Goal: Information Seeking & Learning: Find specific page/section

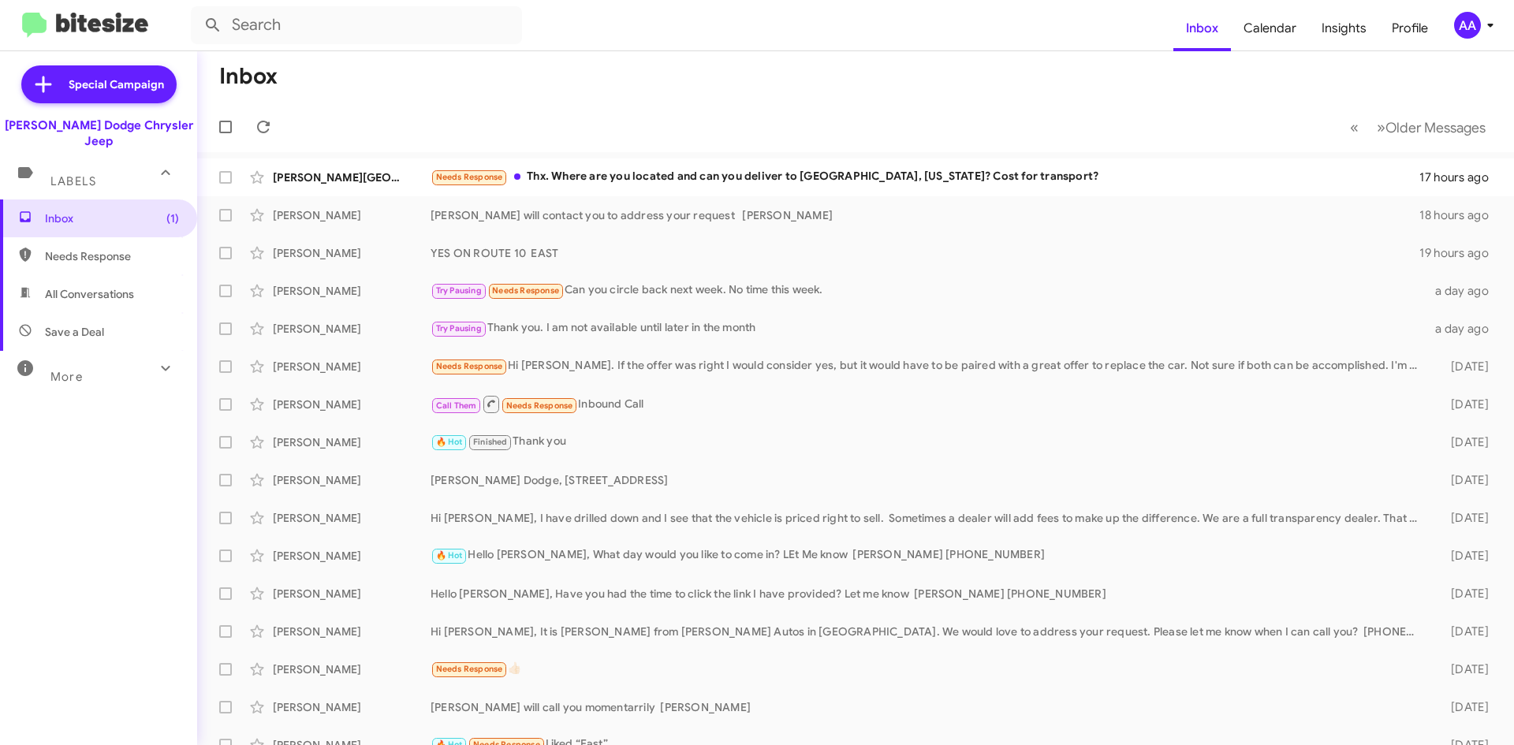
click at [78, 370] on span "More" at bounding box center [66, 377] width 32 height 14
click at [72, 286] on span "All Conversations" at bounding box center [89, 294] width 89 height 16
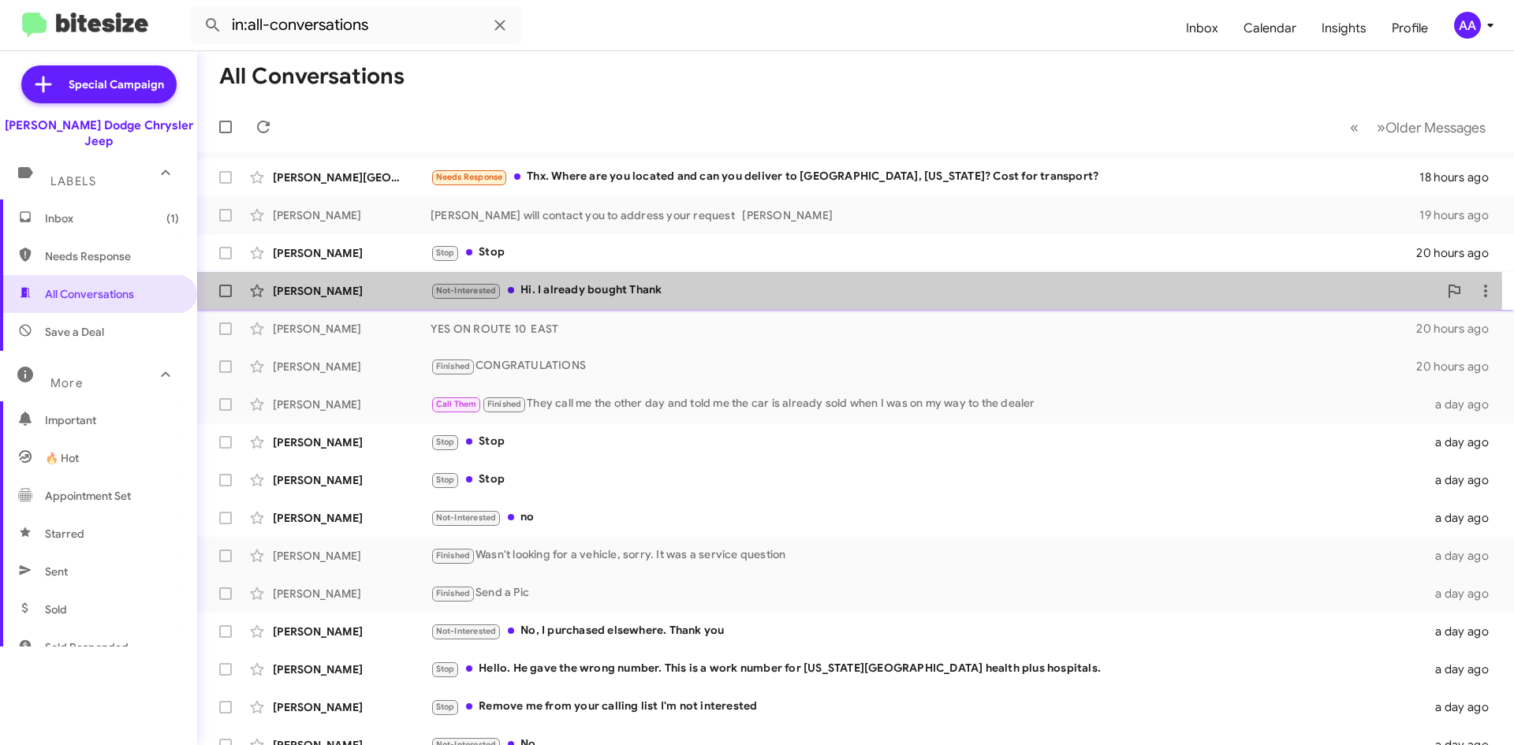
click at [730, 292] on div "Not-Interested Hi. I already bought Thank" at bounding box center [935, 291] width 1008 height 18
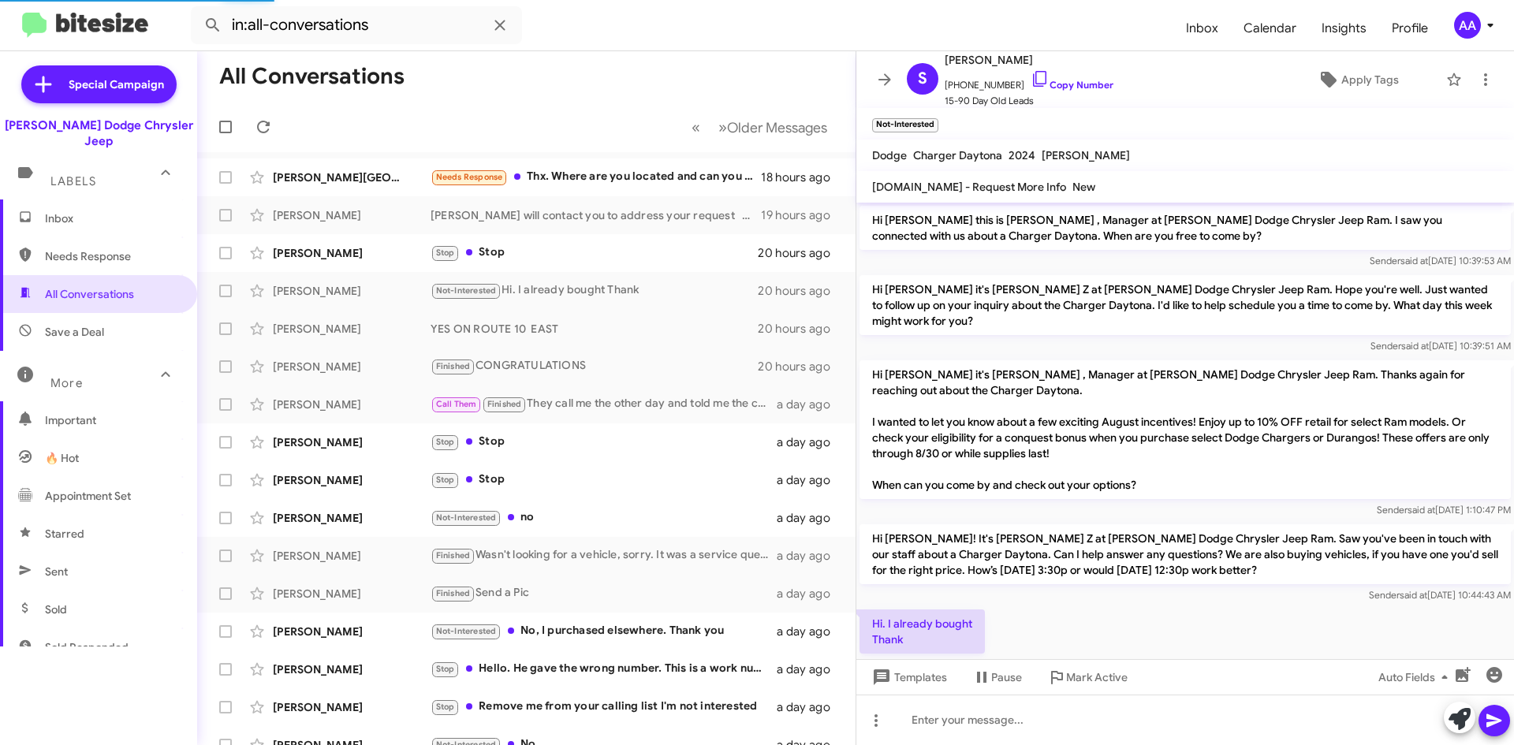
scroll to position [54, 0]
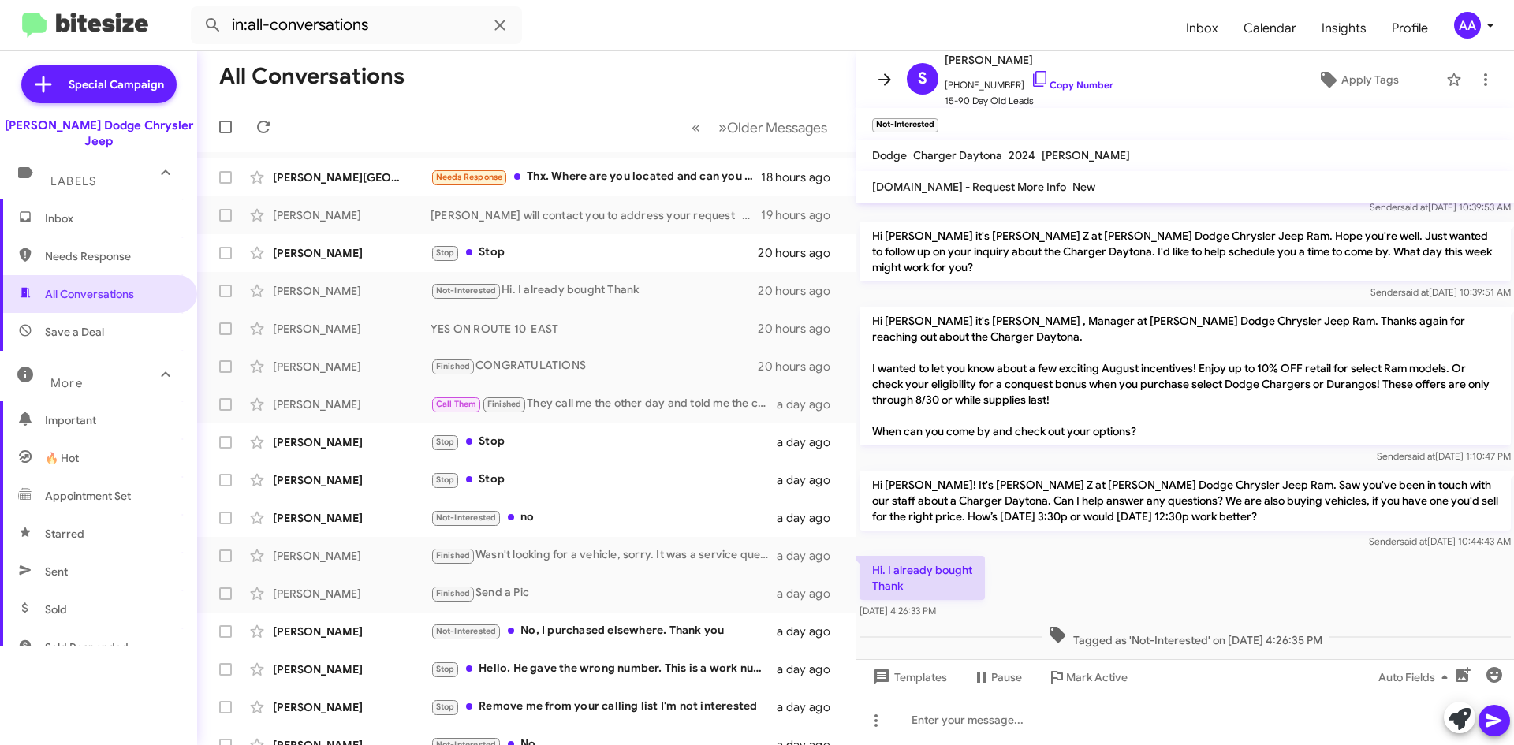
click at [888, 75] on icon at bounding box center [884, 79] width 19 height 19
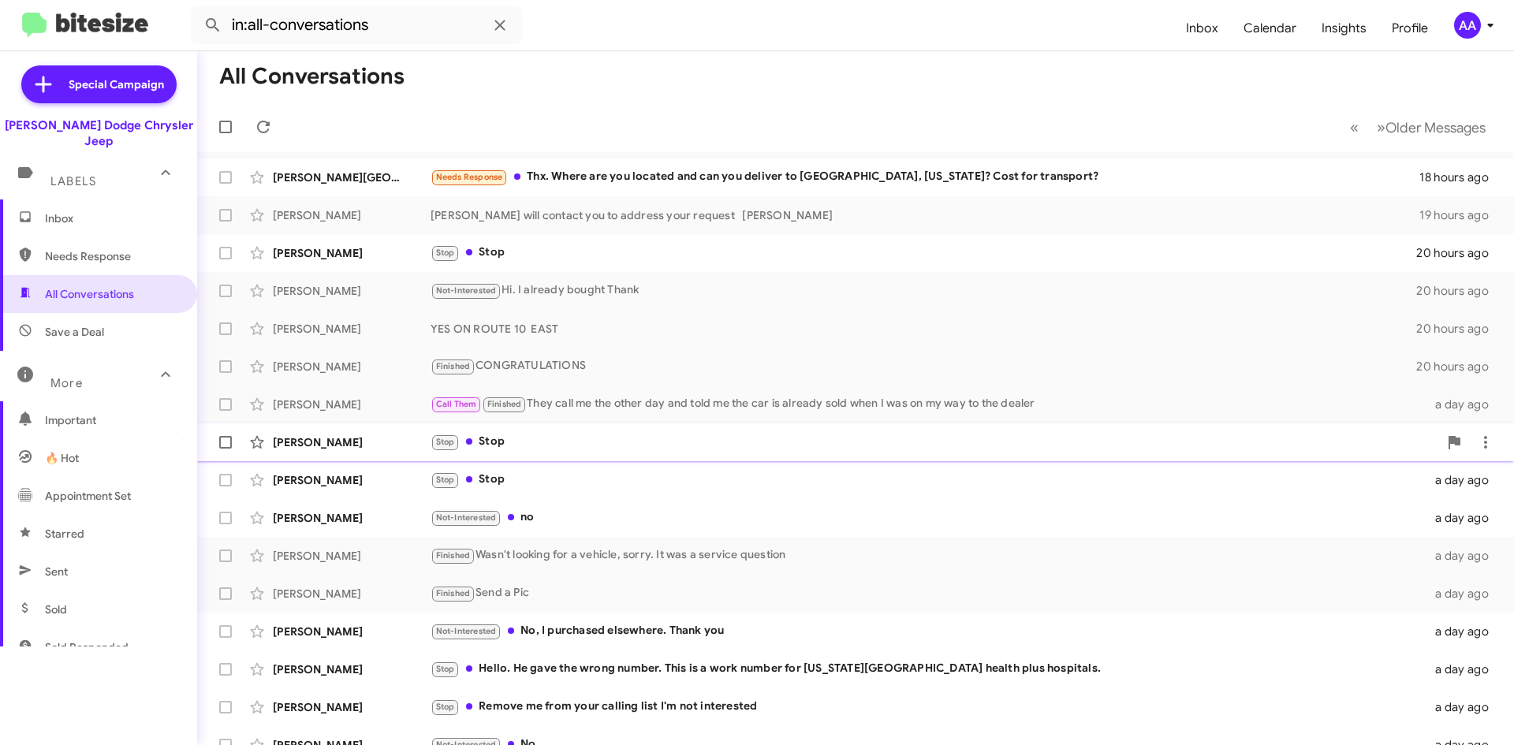
click at [596, 447] on div "Stop Stop" at bounding box center [935, 442] width 1008 height 18
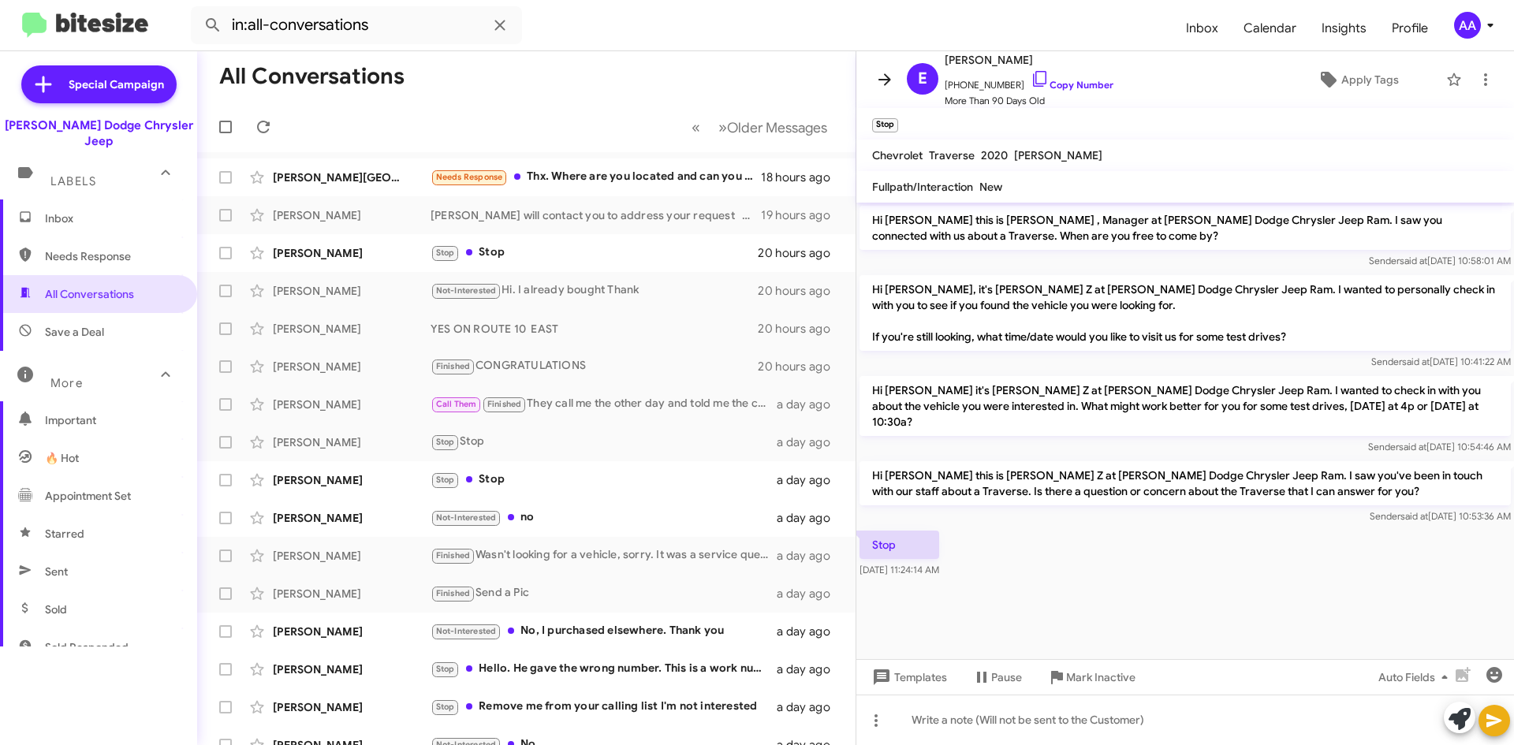
click at [883, 76] on icon at bounding box center [884, 79] width 19 height 19
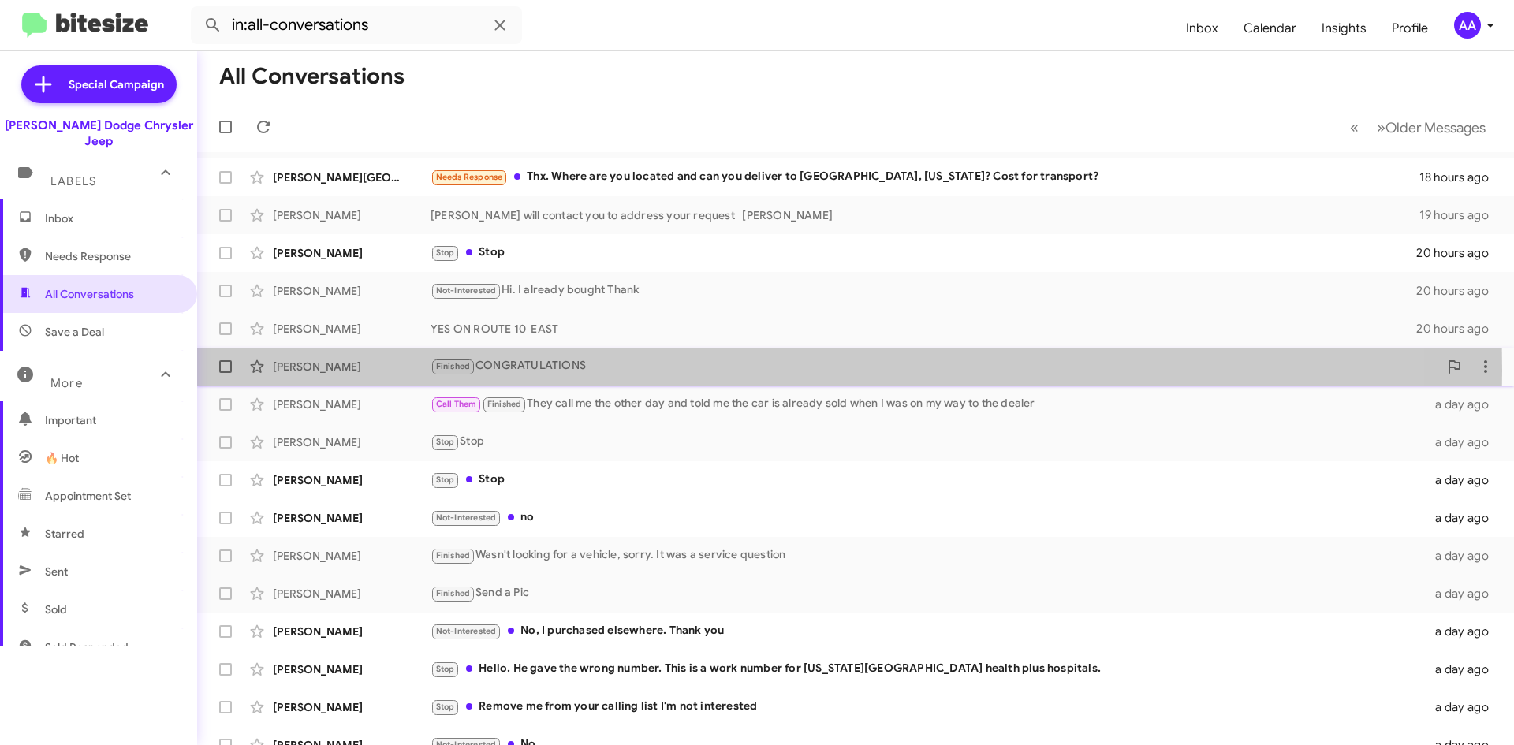
click at [562, 371] on div "Finished CONGRATULATIONS" at bounding box center [935, 366] width 1008 height 18
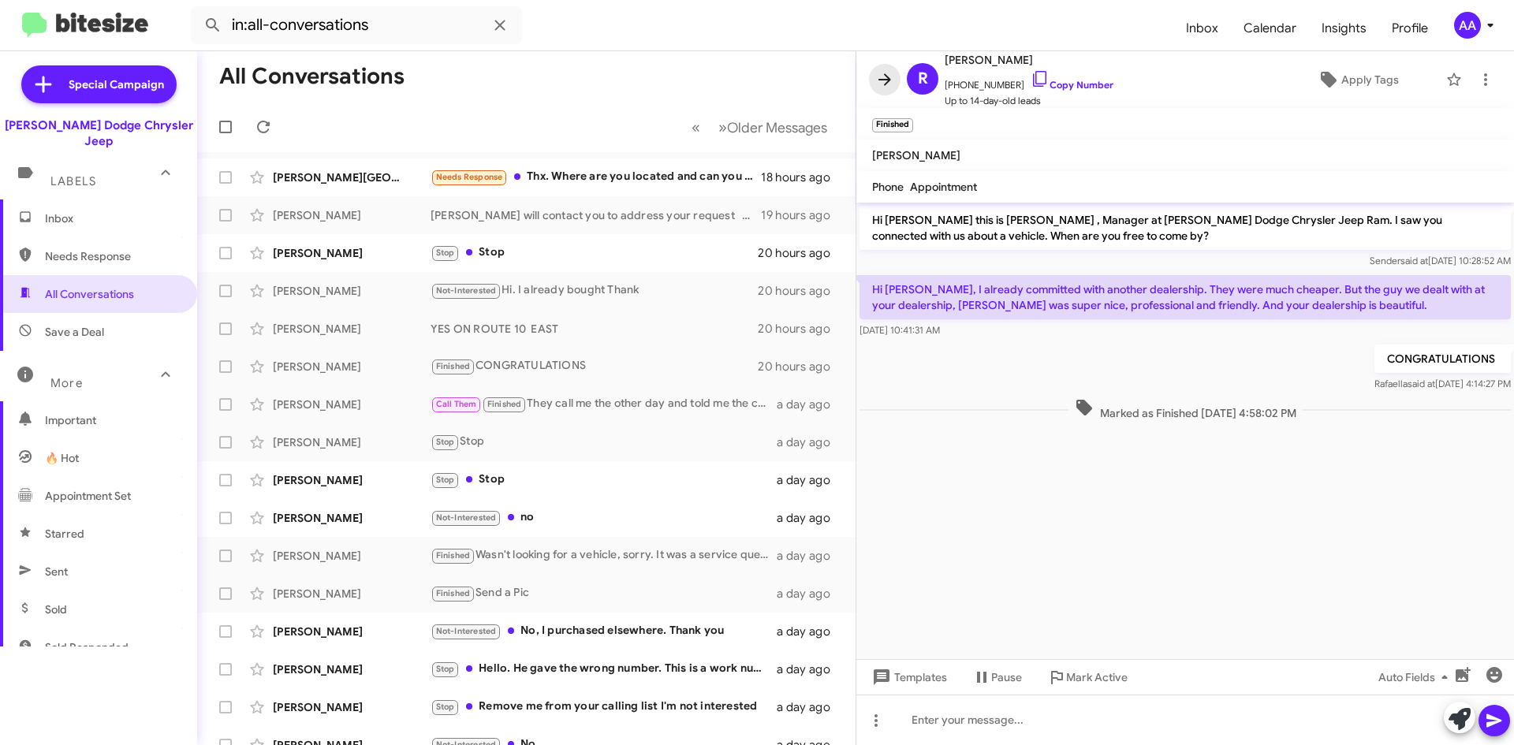
click at [889, 84] on icon at bounding box center [884, 79] width 19 height 19
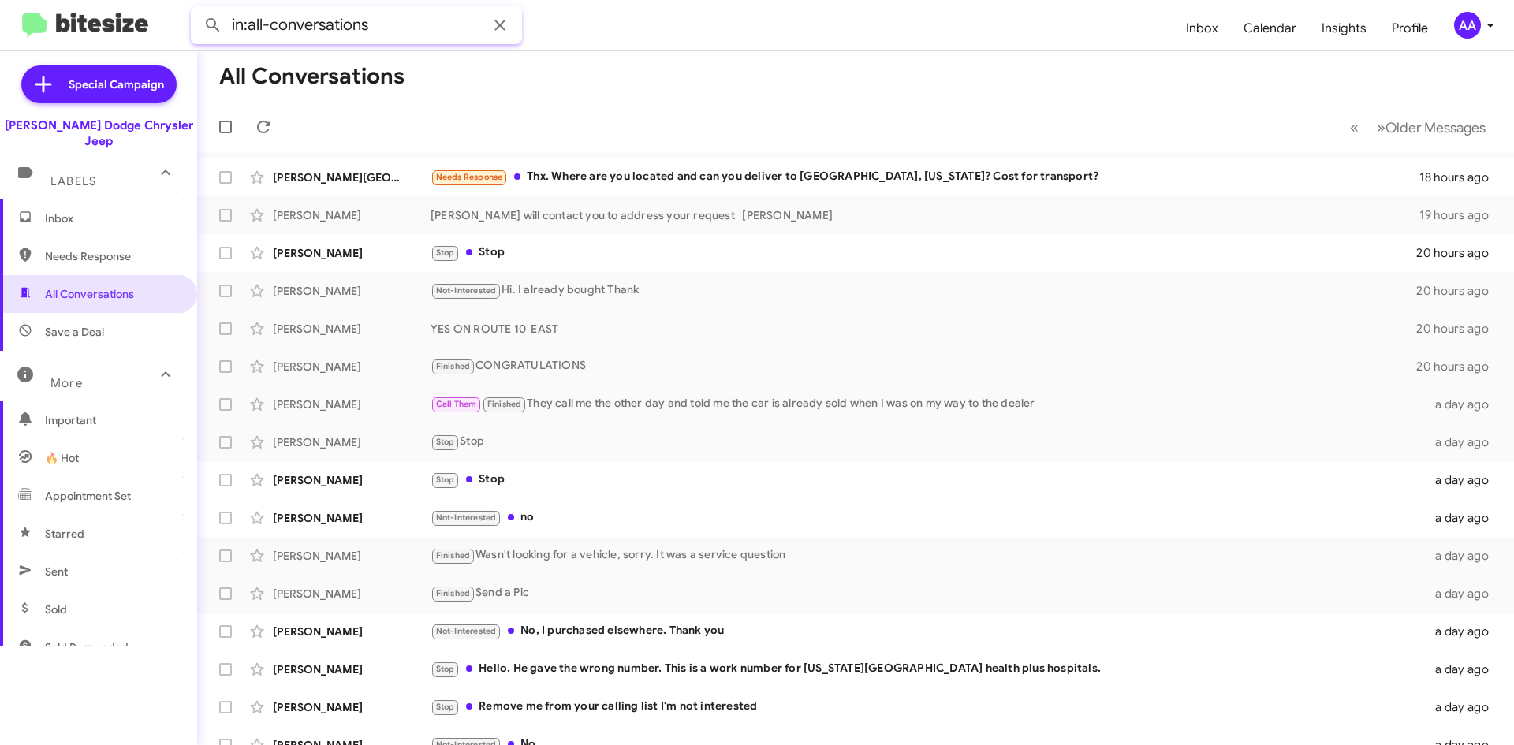
click at [437, 20] on input "in:all-conversations" at bounding box center [356, 25] width 331 height 38
click at [197, 9] on button at bounding box center [213, 25] width 32 height 32
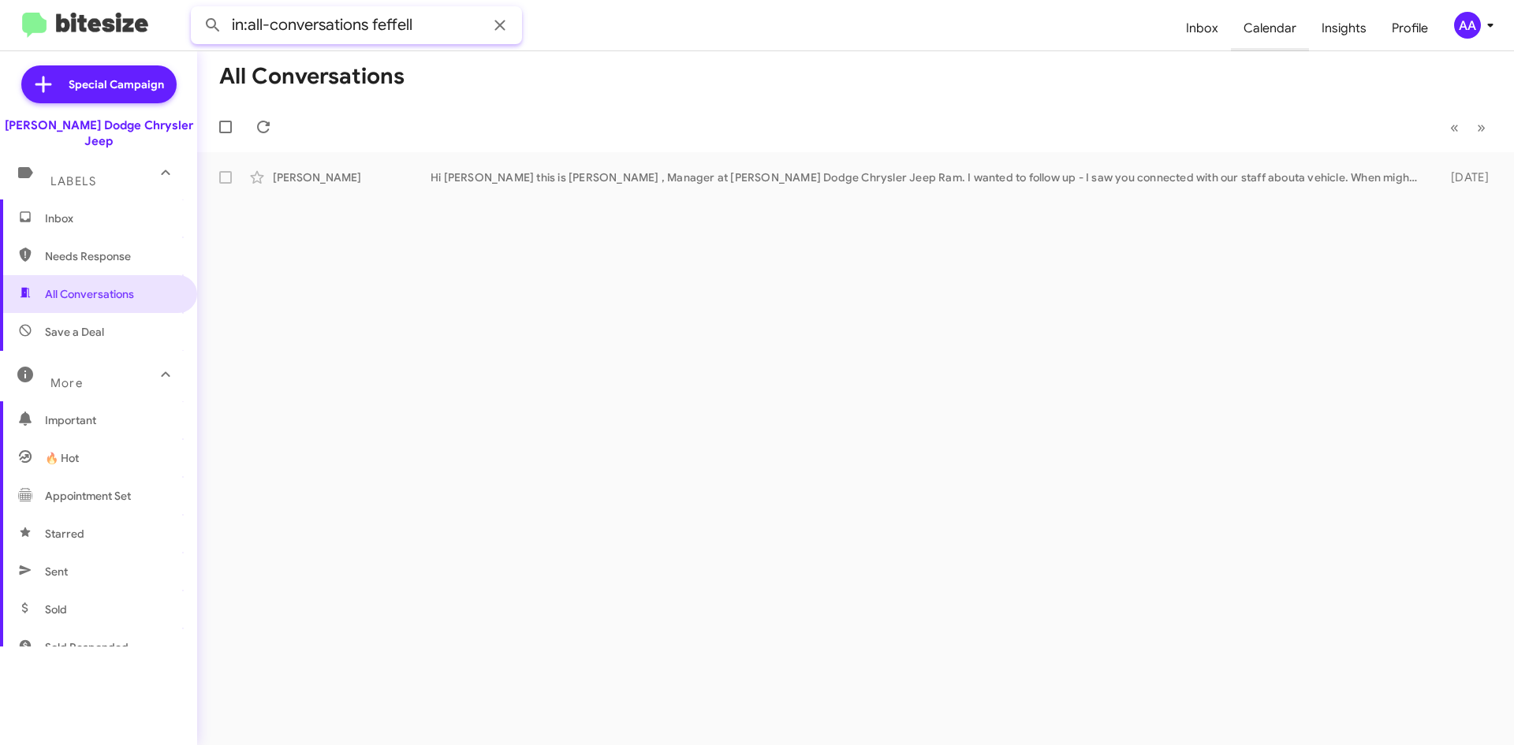
click at [197, 9] on button at bounding box center [213, 25] width 32 height 32
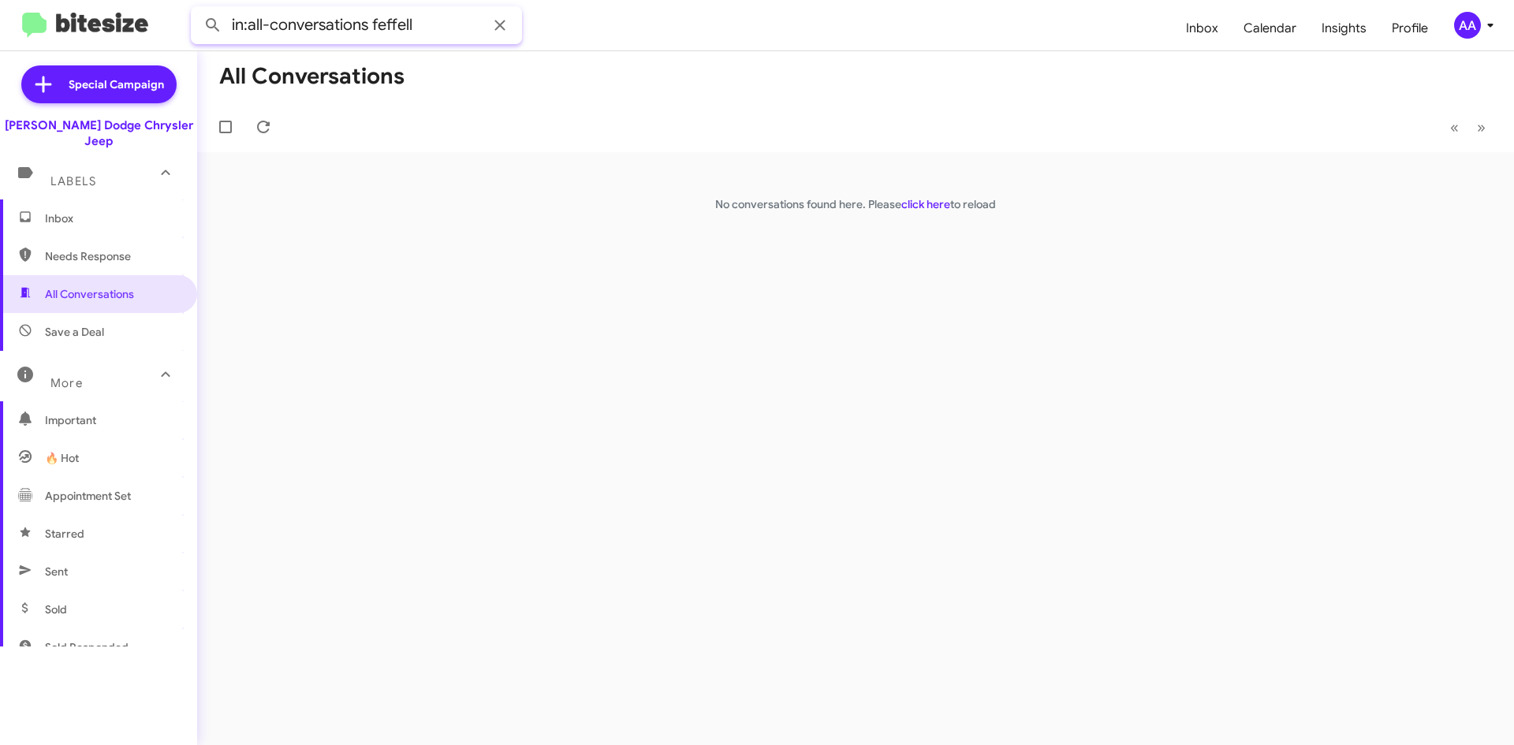
click at [441, 16] on input "in:all-conversations feffell" at bounding box center [356, 25] width 331 height 38
type input "in:all-conversations [PERSON_NAME]"
click at [197, 9] on button at bounding box center [213, 25] width 32 height 32
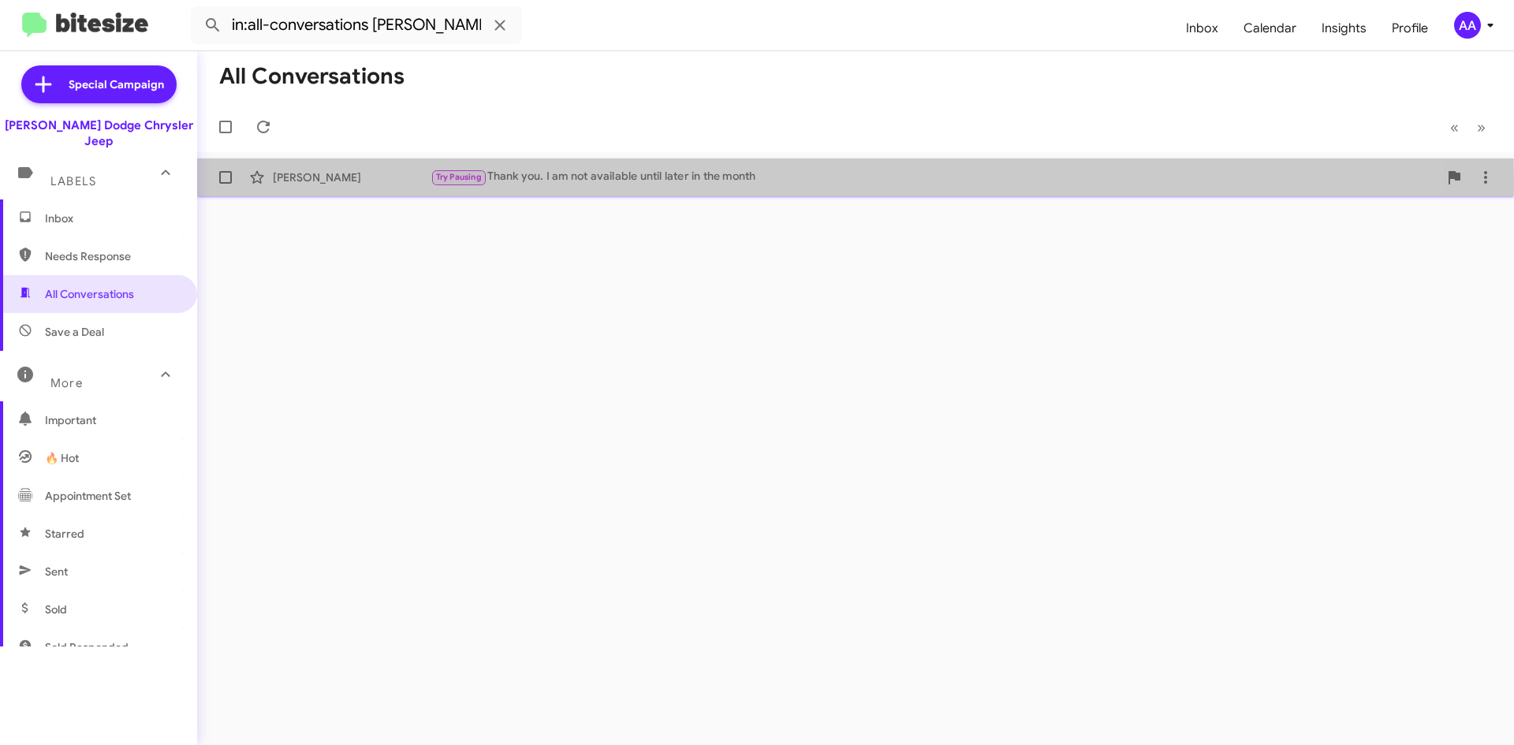
click at [577, 183] on div "Try Pausing Thank you. I am not available until later in the month" at bounding box center [935, 177] width 1008 height 18
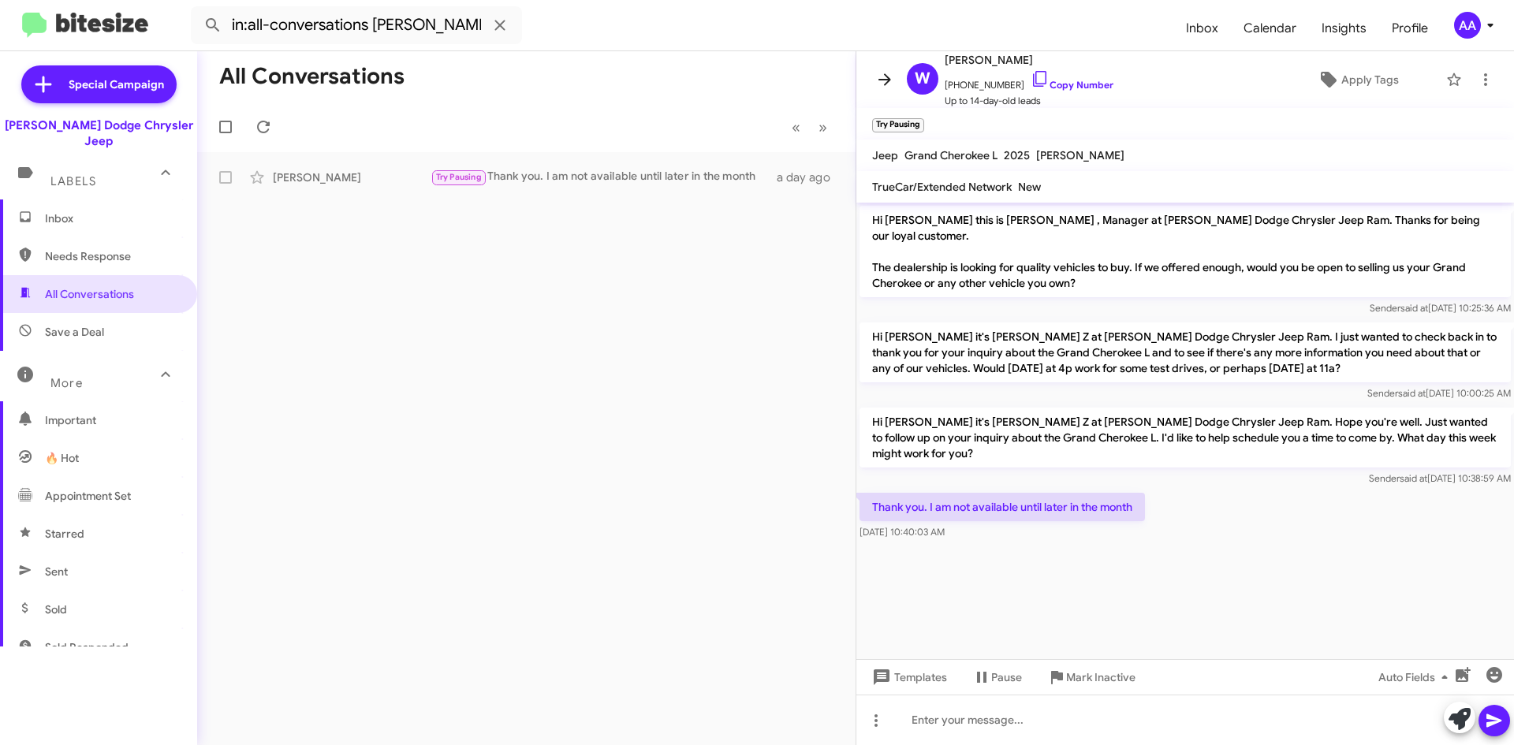
click at [885, 73] on icon at bounding box center [884, 79] width 19 height 19
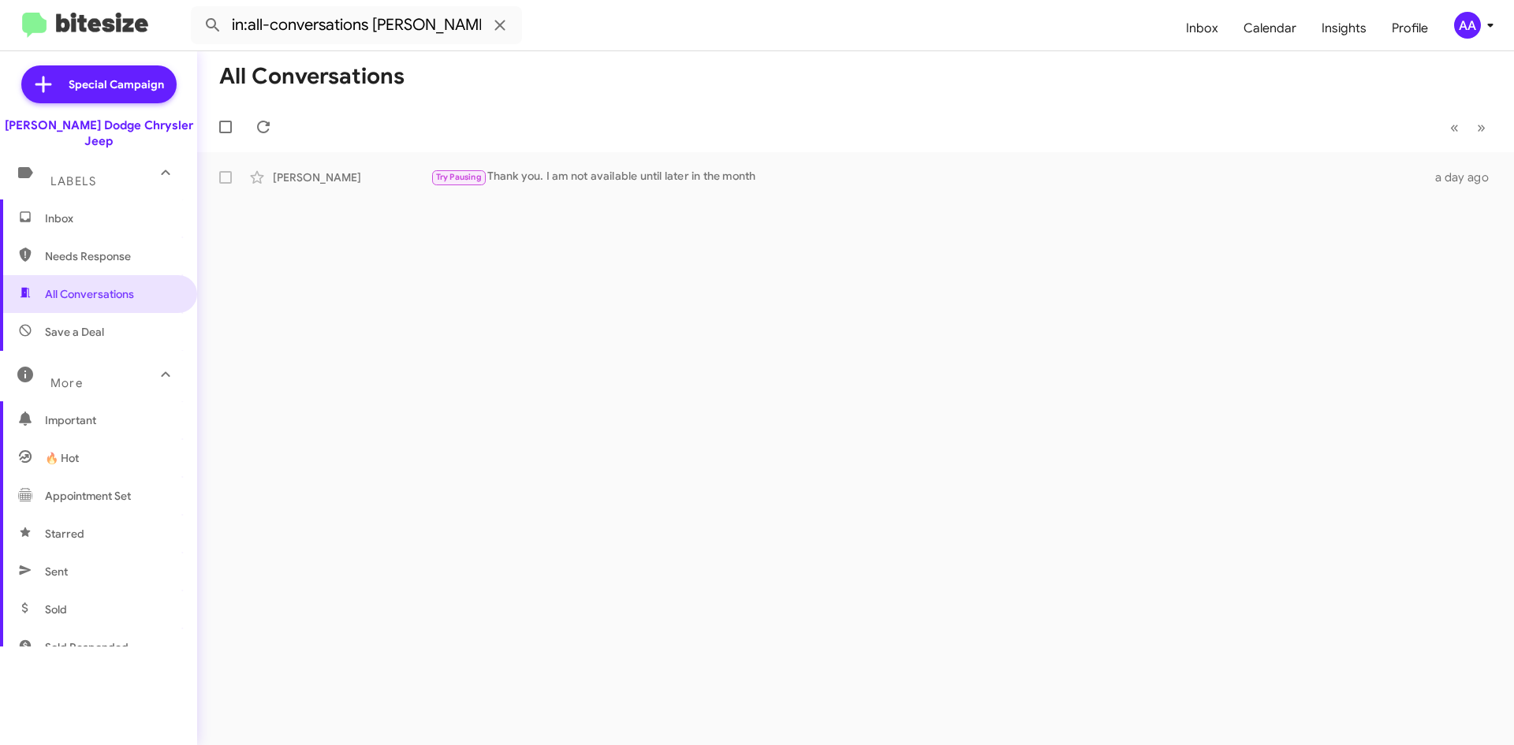
click at [55, 211] on span "Inbox" at bounding box center [98, 219] width 197 height 38
